Goal: Information Seeking & Learning: Check status

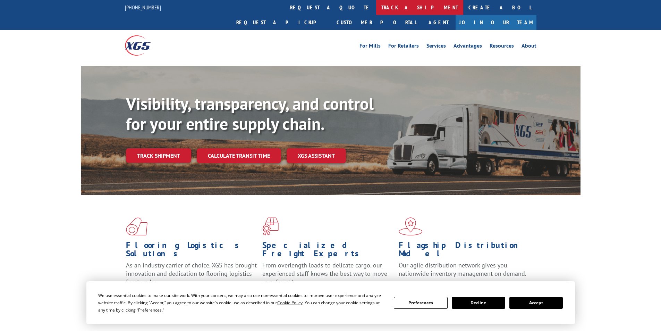
click at [376, 6] on link "track a shipment" at bounding box center [419, 7] width 87 height 15
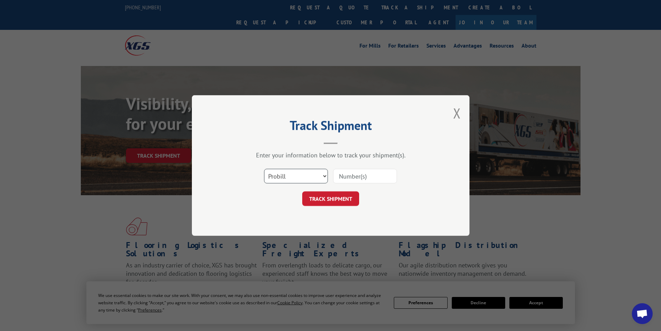
click at [325, 175] on select "Select category... Probill BOL PO" at bounding box center [296, 176] width 64 height 15
select select "bol"
click at [264, 169] on select "Select category... Probill BOL PO" at bounding box center [296, 176] width 64 height 15
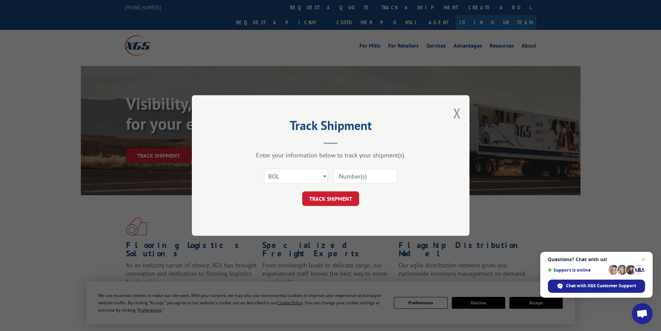
click at [359, 178] on input at bounding box center [365, 176] width 64 height 15
type input "15175999"
click at [338, 198] on button "TRACK SHIPMENT" at bounding box center [330, 198] width 57 height 15
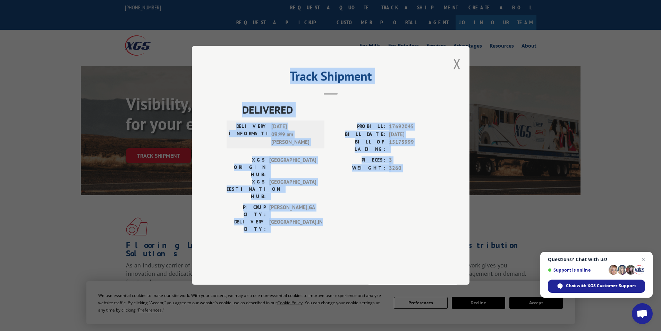
drag, startPoint x: 233, startPoint y: 94, endPoint x: 344, endPoint y: 213, distance: 162.9
click at [344, 213] on div "Track Shipment DELIVERED DELIVERY INFORMATION: [DATE] 09:49 am [PERSON_NAME] PR…" at bounding box center [330, 165] width 277 height 239
copy div "Track Shipment DELIVERED DELIVERY INFORMATION: [DATE] 09:49 am [PERSON_NAME] PR…"
click at [457, 73] on button "Close modal" at bounding box center [457, 63] width 8 height 18
